Goal: Book appointment/travel/reservation

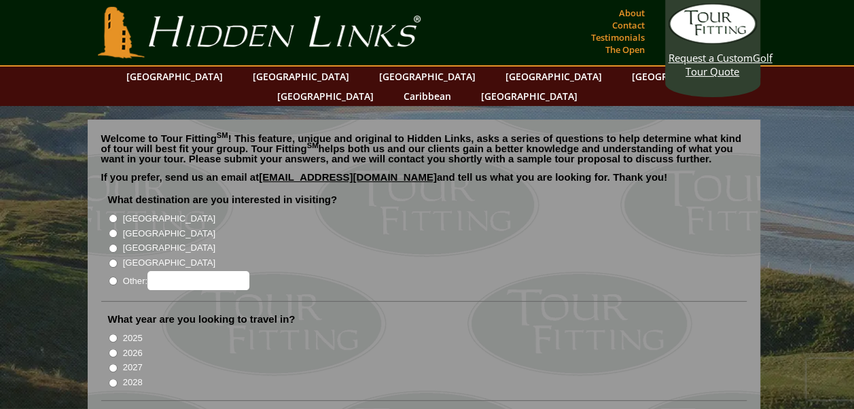
click at [113, 229] on input "[GEOGRAPHIC_DATA]" at bounding box center [113, 233] width 9 height 9
radio input "true"
click at [110, 349] on input "2026" at bounding box center [113, 353] width 9 height 9
radio input "true"
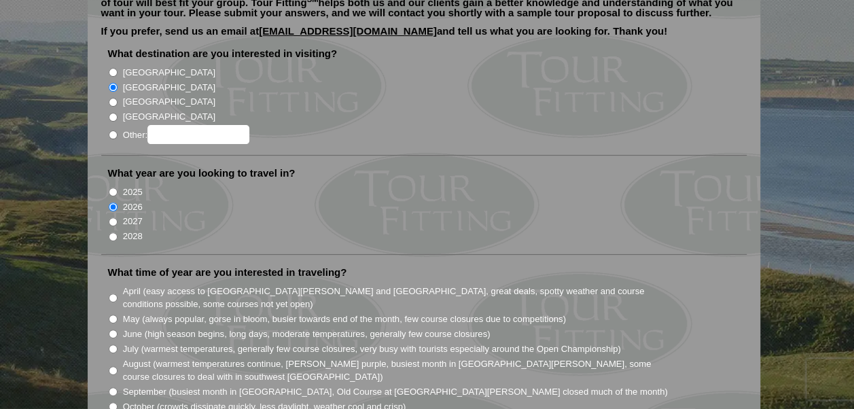
scroll to position [149, 0]
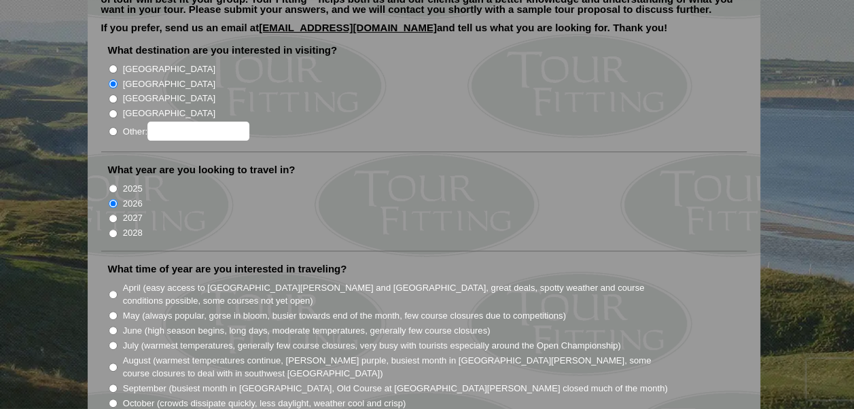
click at [113, 363] on input "August (warmest temperatures continue, heather bright purple, busiest month in …" at bounding box center [113, 367] width 9 height 9
radio input "true"
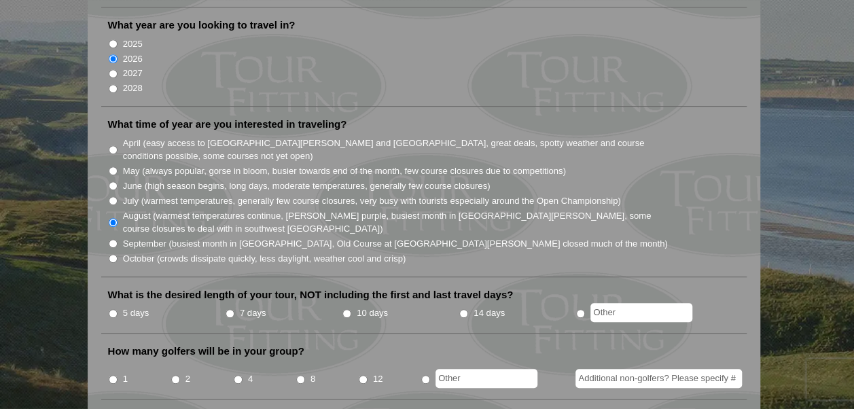
scroll to position [295, 0]
click at [115, 309] on input "5 days" at bounding box center [113, 313] width 9 height 9
radio input "true"
click at [173, 374] on input "2" at bounding box center [175, 378] width 9 height 9
radio input "true"
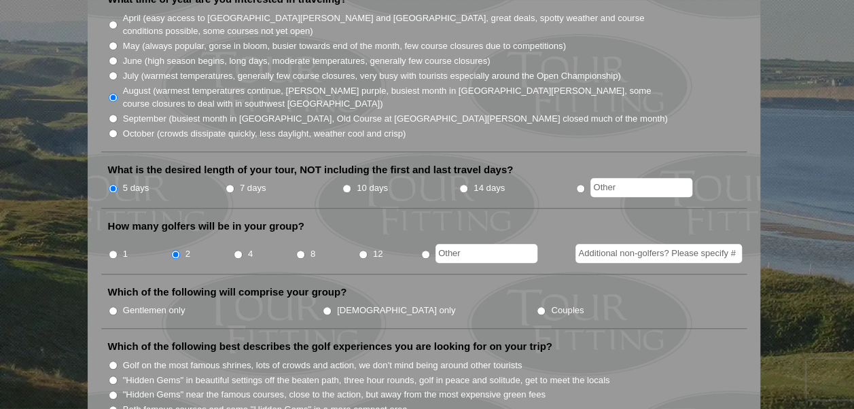
scroll to position [420, 0]
click at [111, 306] on input "Gentlemen only" at bounding box center [113, 310] width 9 height 9
radio input "true"
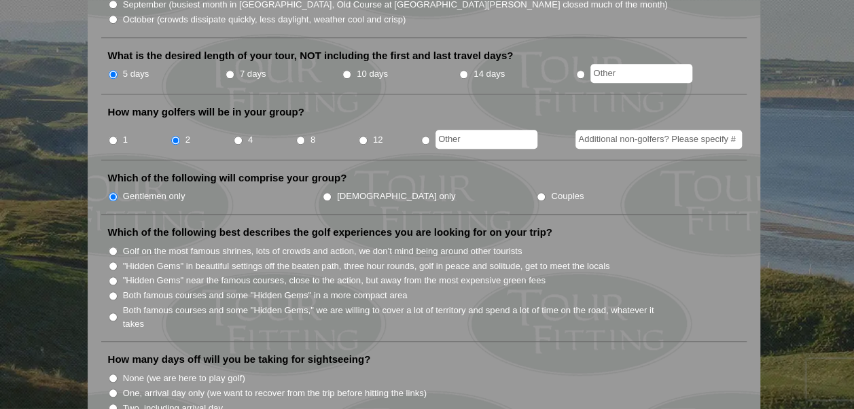
scroll to position [535, 0]
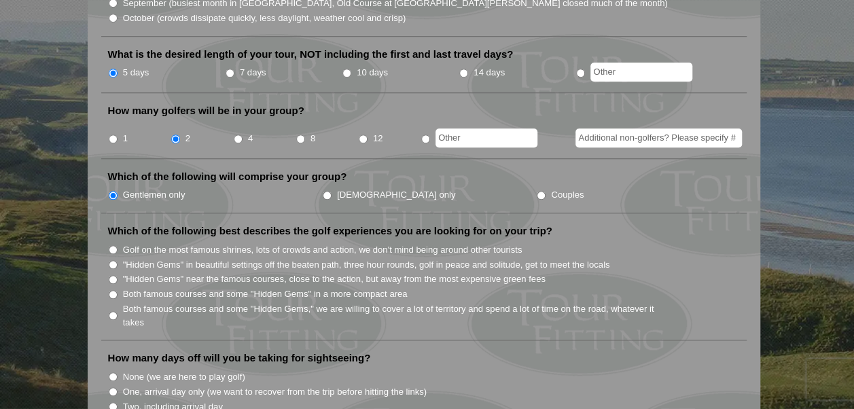
click at [113, 372] on input "None (we are here to play golf)" at bounding box center [113, 376] width 9 height 9
radio input "true"
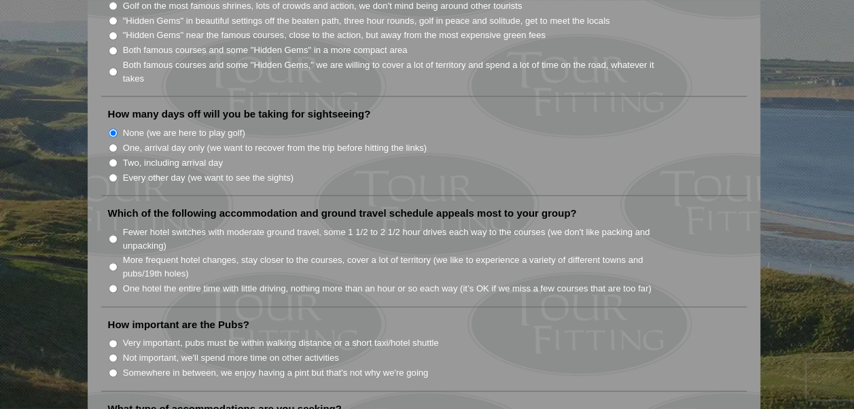
scroll to position [786, 0]
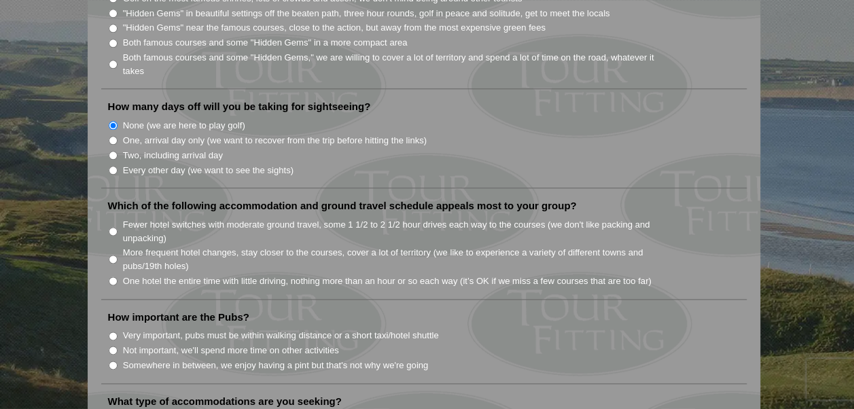
click at [109, 361] on input "Somewhere in between, we enjoy having a pint but that's not why we're going" at bounding box center [113, 365] width 9 height 9
radio input "true"
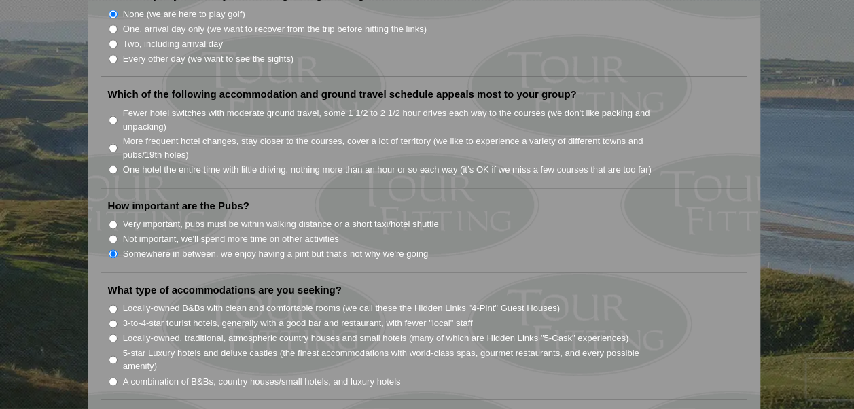
scroll to position [899, 0]
click at [113, 303] on input "Locally-owned B&Bs with clean and comfortable rooms (we call these the Hidden L…" at bounding box center [113, 307] width 9 height 9
radio input "true"
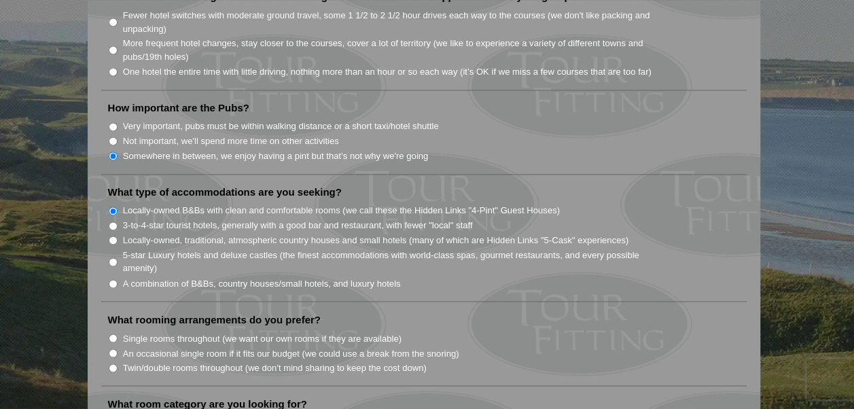
scroll to position [998, 0]
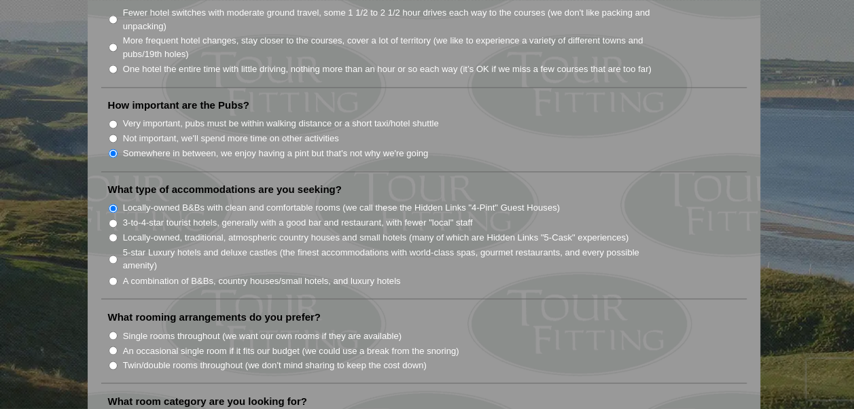
click at [113, 361] on input "Twin/double rooms throughout (we don't mind sharing to keep the cost down)" at bounding box center [113, 365] width 9 height 9
radio input "true"
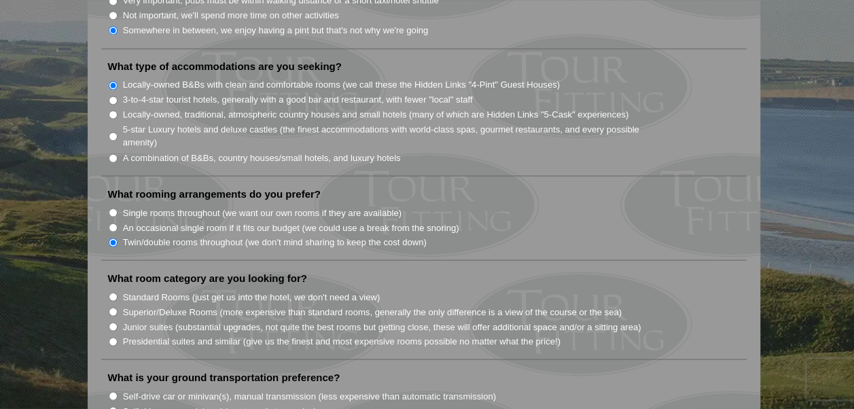
scroll to position [1122, 0]
click at [112, 292] on input "Standard Rooms (just get us into the hotel, we don't need a view)" at bounding box center [113, 296] width 9 height 9
radio input "true"
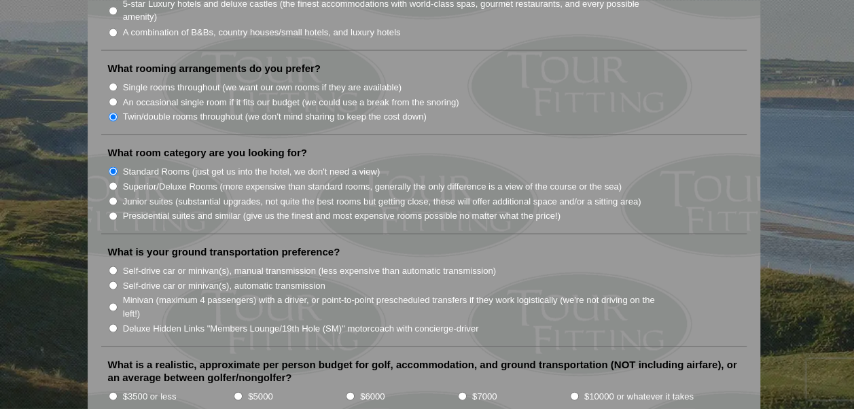
scroll to position [1250, 0]
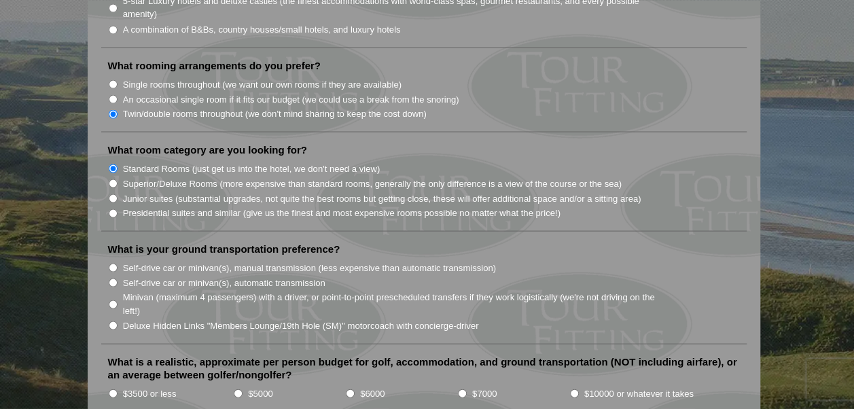
click at [109, 263] on input "Self-drive car or minivan(s), manual transmission (less expensive than automati…" at bounding box center [113, 267] width 9 height 9
radio input "true"
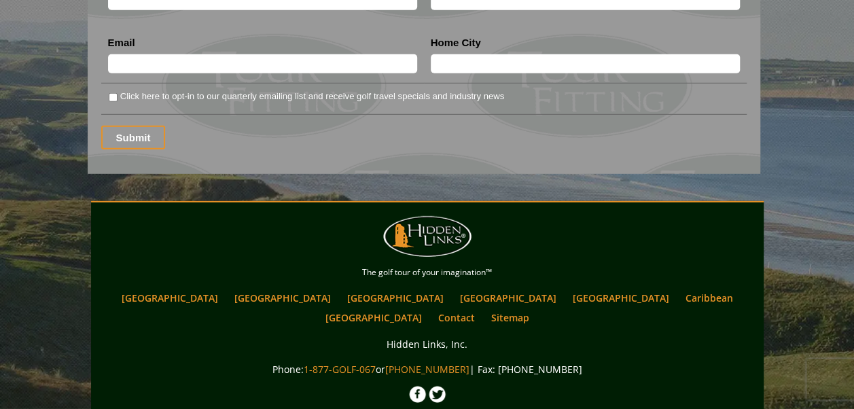
scroll to position [1943, 0]
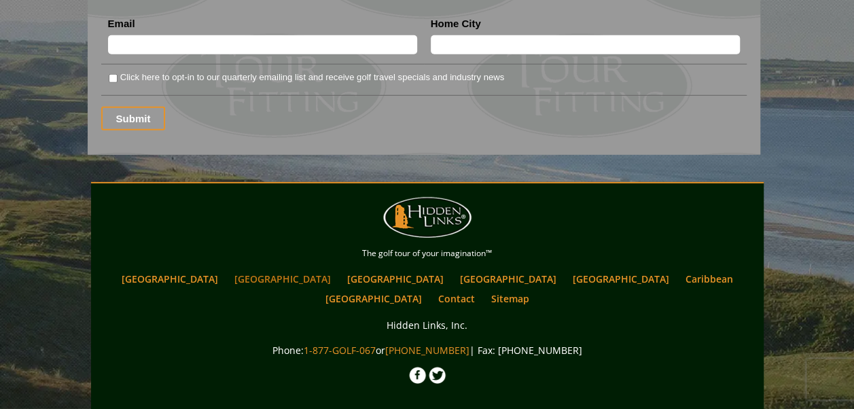
click at [279, 269] on link "[GEOGRAPHIC_DATA]" at bounding box center [283, 279] width 110 height 20
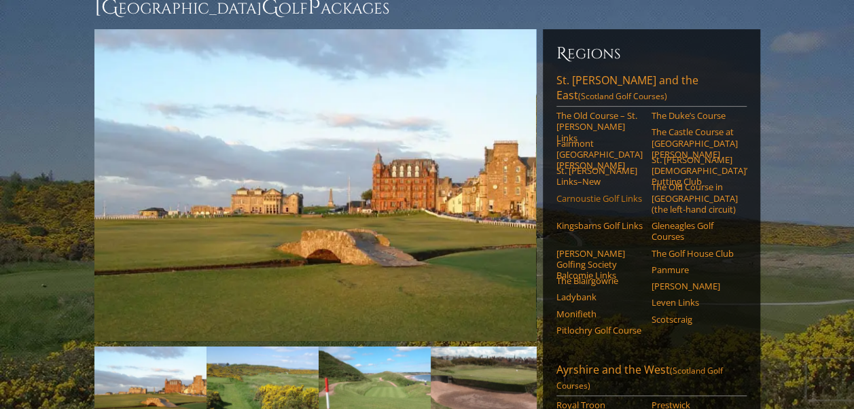
scroll to position [145, 0]
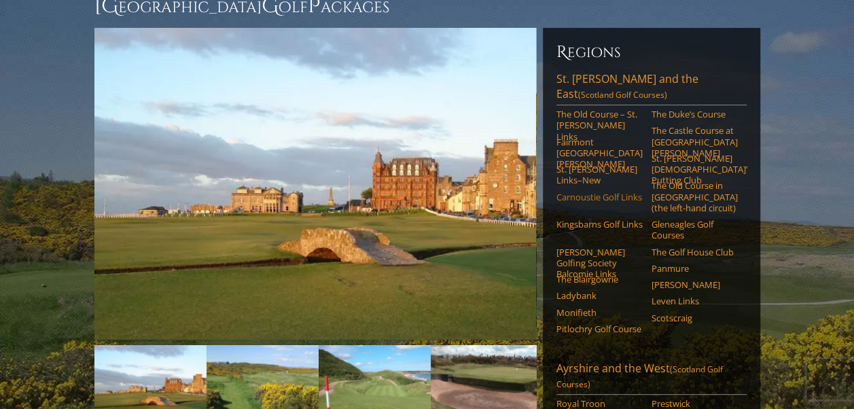
click at [599, 323] on link "Pitlochry Golf Course" at bounding box center [600, 328] width 86 height 11
